Goal: Transaction & Acquisition: Book appointment/travel/reservation

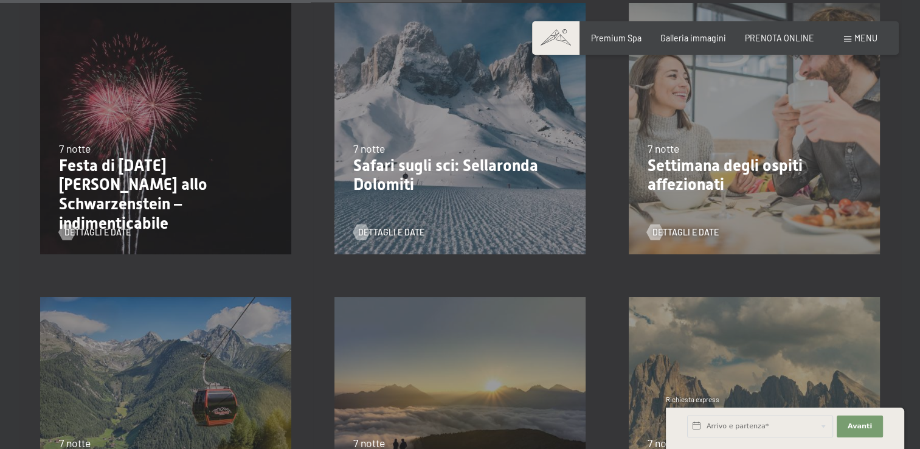
scroll to position [1199, 0]
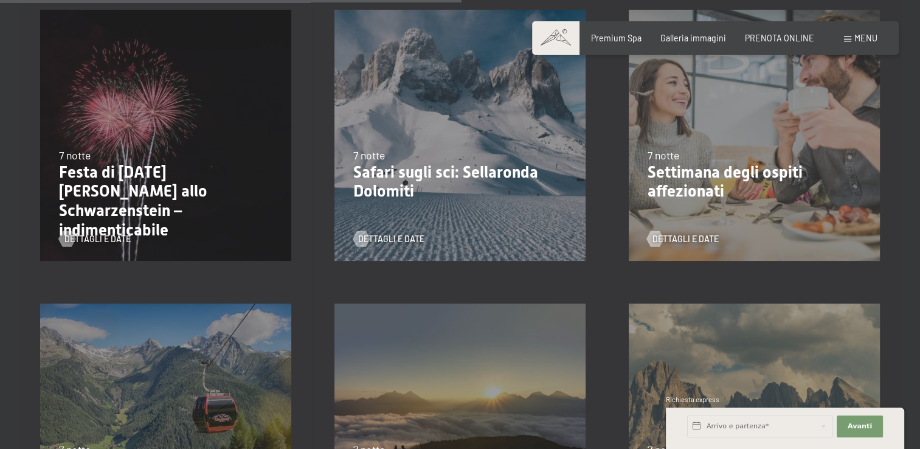
click at [143, 203] on p "Festa di San Silvestro allo Schwarzenstein – indimenticabile" at bounding box center [166, 201] width 214 height 77
click at [98, 236] on span "Dettagli e Date" at bounding box center [110, 239] width 66 height 12
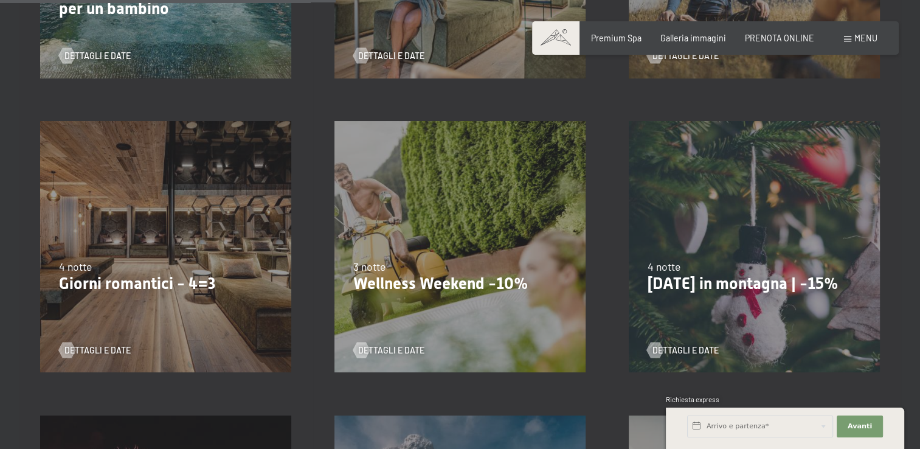
scroll to position [872, 0]
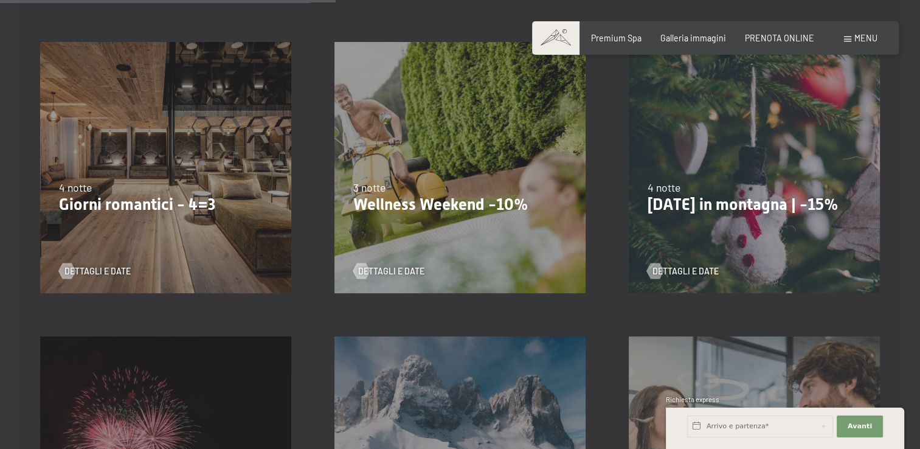
click at [717, 201] on p "[DATE] in [PERSON_NAME] | -15%" at bounding box center [754, 204] width 214 height 19
click at [670, 264] on div "Dettagli e Date" at bounding box center [750, 263] width 206 height 28
click at [669, 267] on span "Dettagli e Date" at bounding box center [697, 271] width 66 height 12
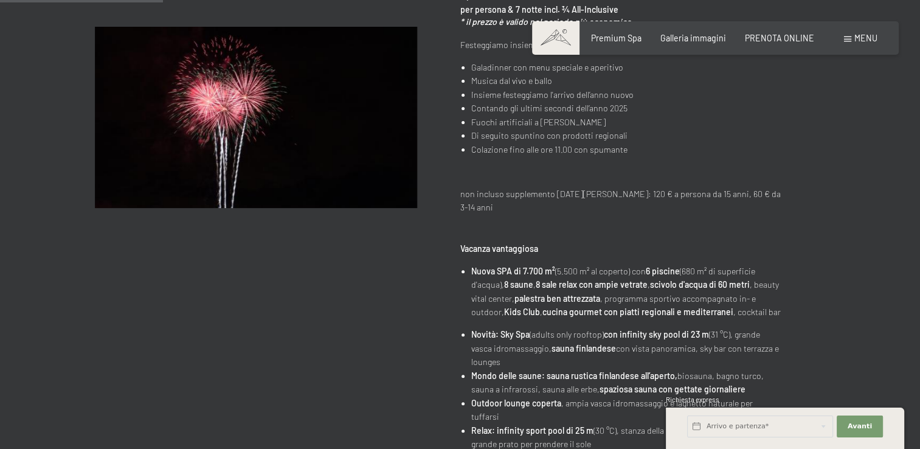
scroll to position [365, 0]
